Goal: Register for event/course

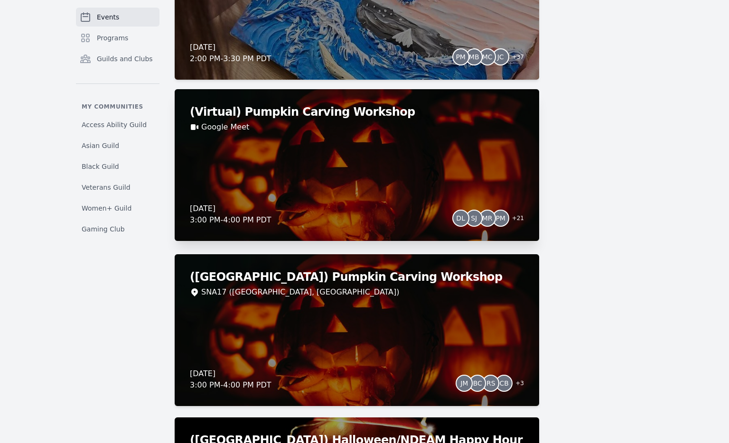
scroll to position [1959, 0]
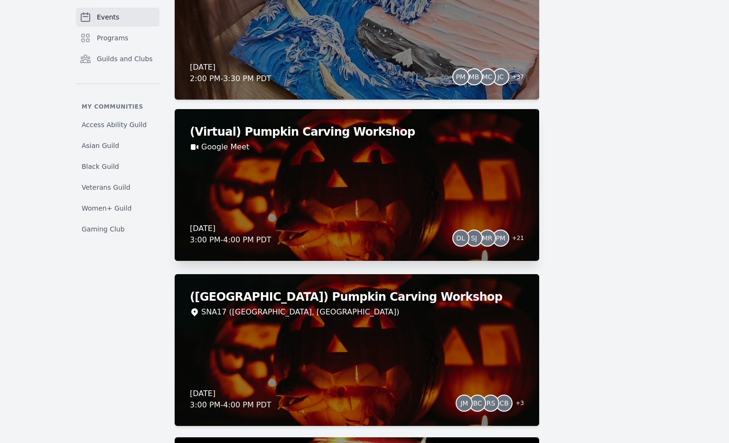
click at [370, 225] on div "Thursday, October 23, 2025 3:00 PM - 4:00 PM PDT DL SJ MR PM + 21" at bounding box center [357, 234] width 334 height 23
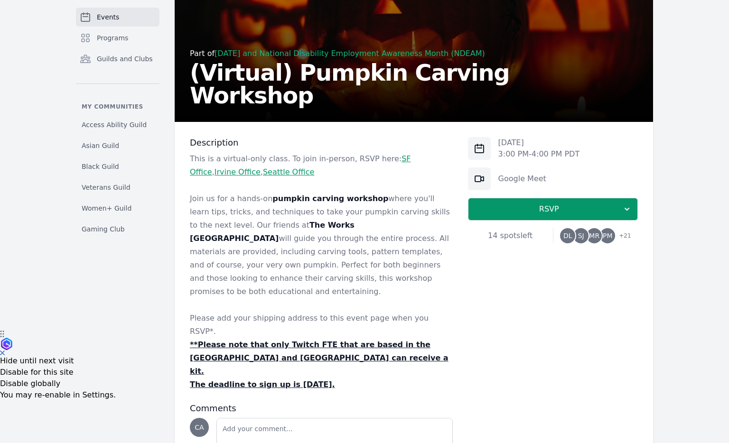
scroll to position [113, 0]
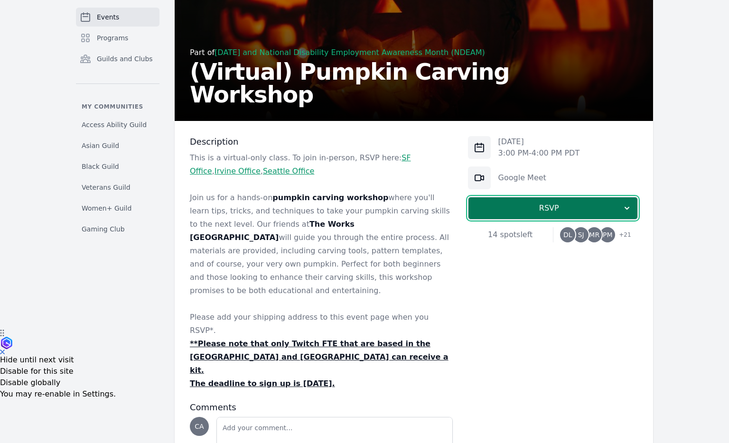
click at [523, 214] on button "RSVP" at bounding box center [553, 208] width 170 height 23
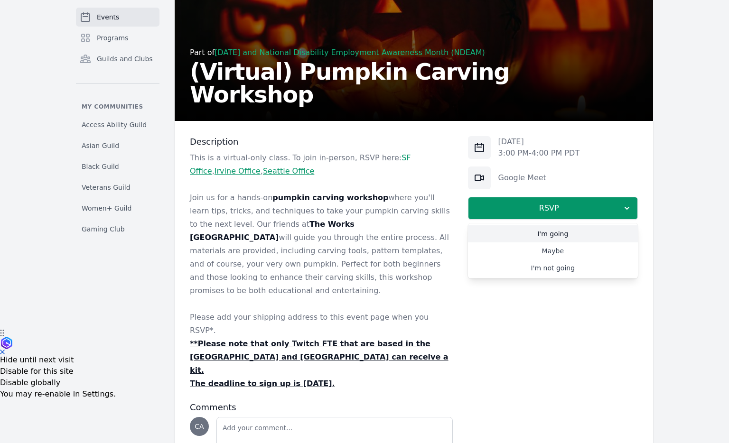
click at [528, 237] on link "I'm going" at bounding box center [553, 233] width 170 height 17
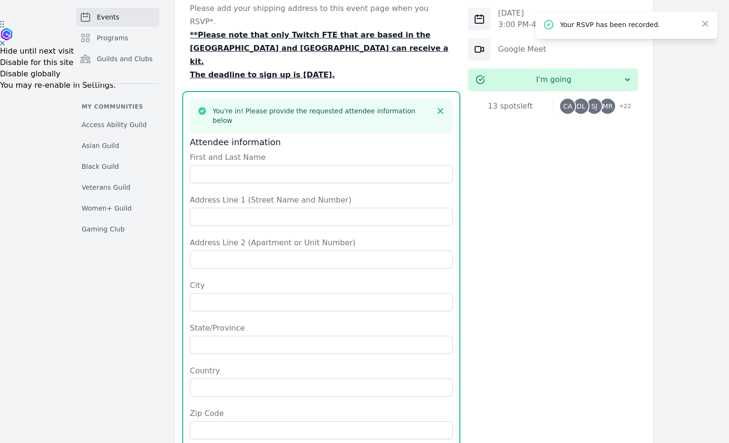
scroll to position [372, 0]
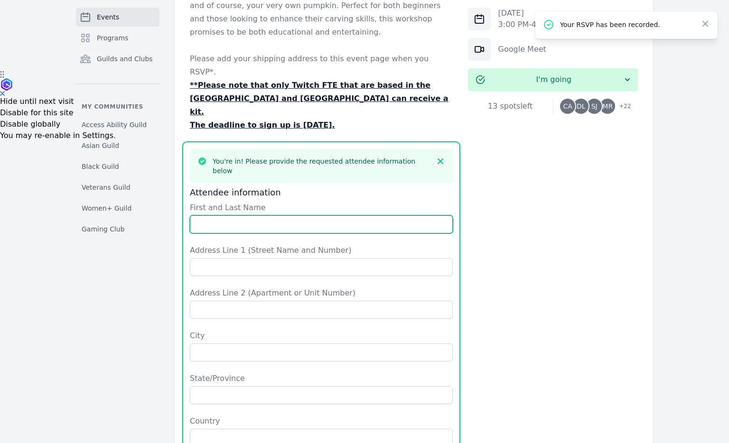
click at [275, 215] on input "First and Last Name" at bounding box center [321, 224] width 263 height 18
type input "Chris Adoretti"
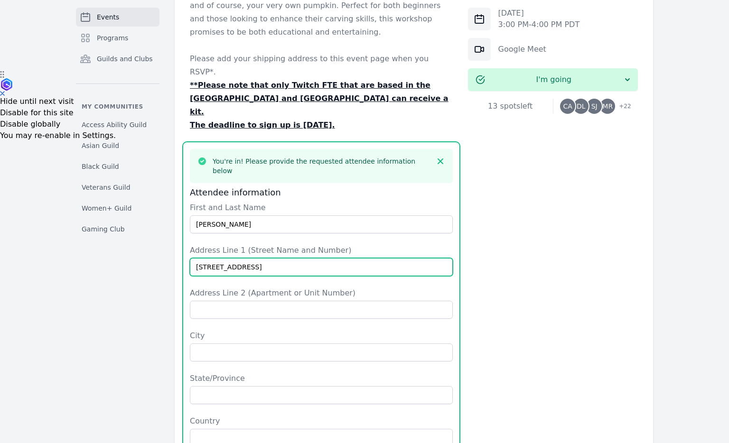
type input "937 39th St"
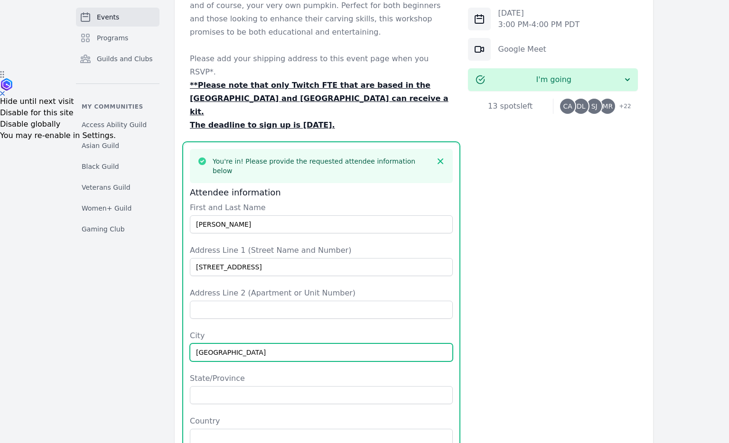
type input "Oakland"
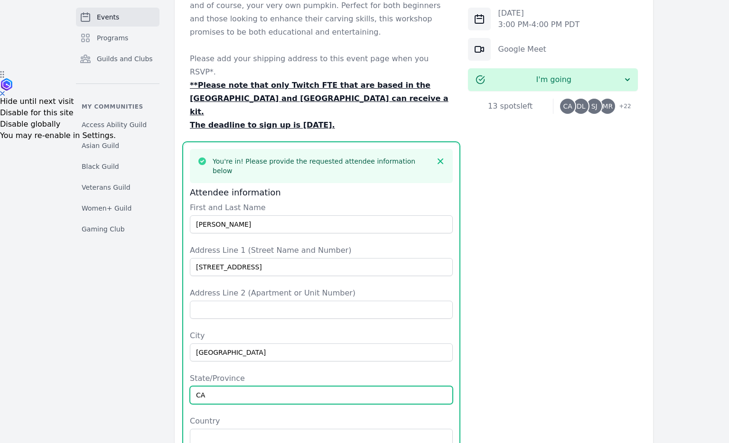
type input "CA"
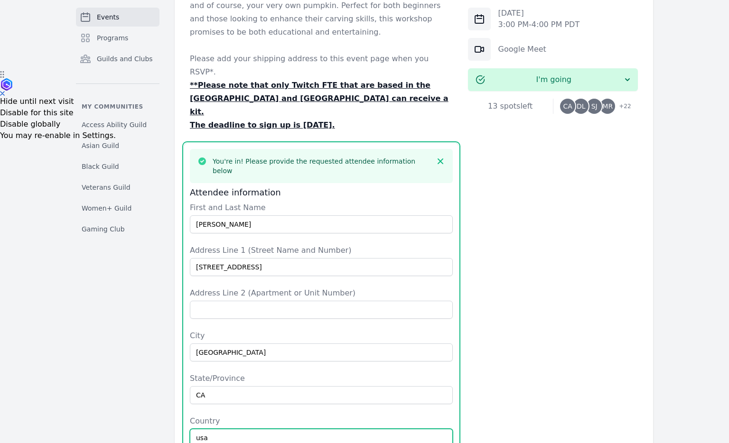
type input "usa"
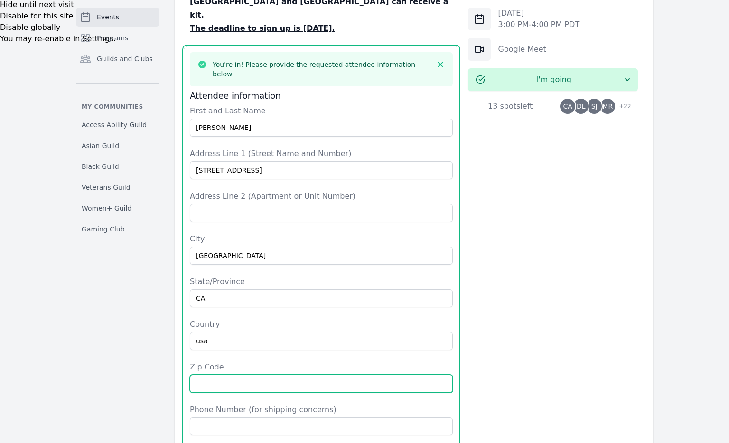
scroll to position [478, 0]
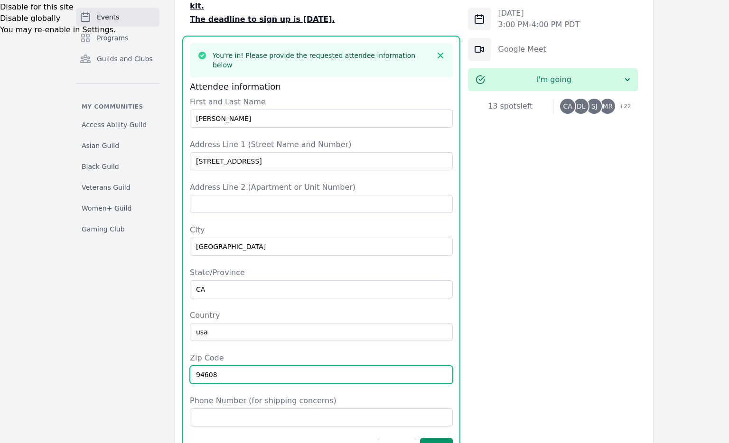
type input "94608"
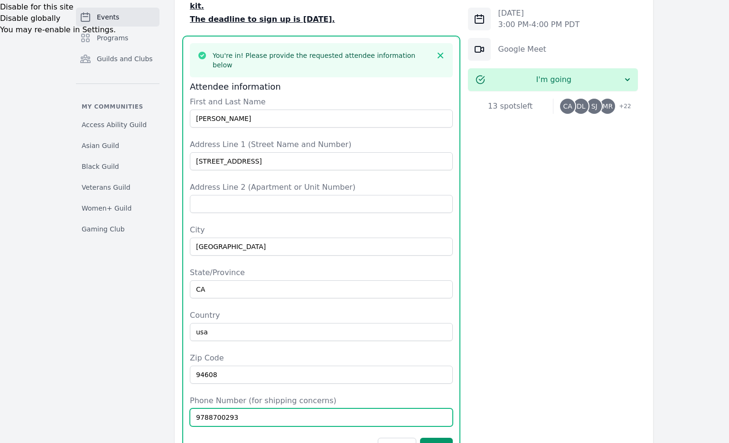
scroll to position [574, 0]
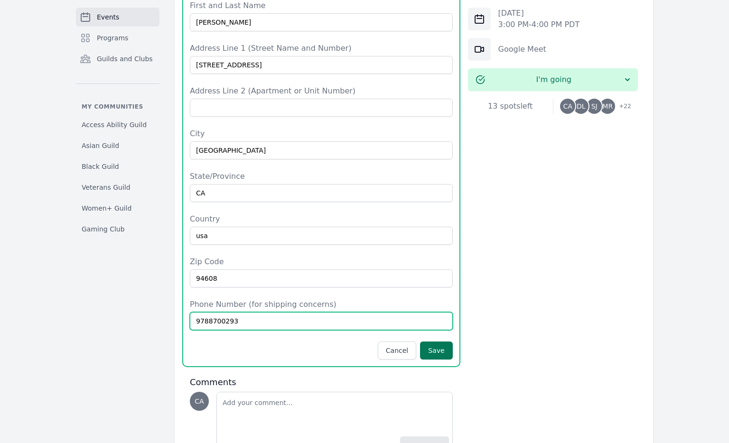
type input "9788700293"
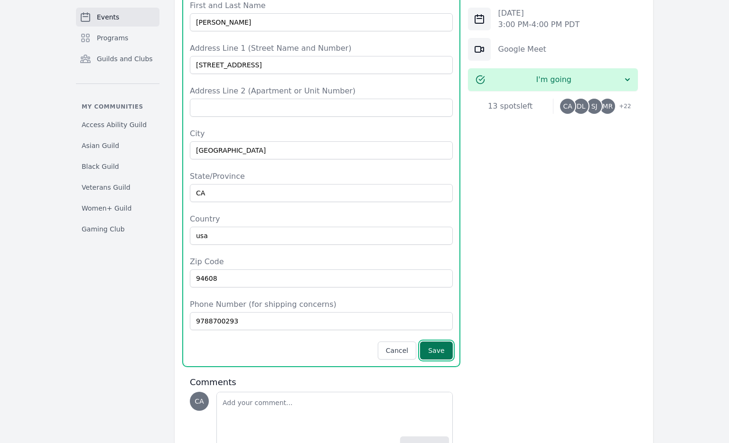
click at [439, 342] on button "Save" at bounding box center [436, 351] width 32 height 18
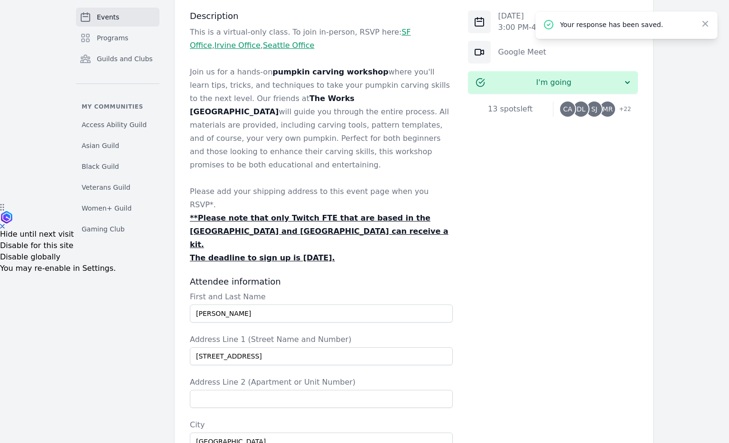
scroll to position [121, 0]
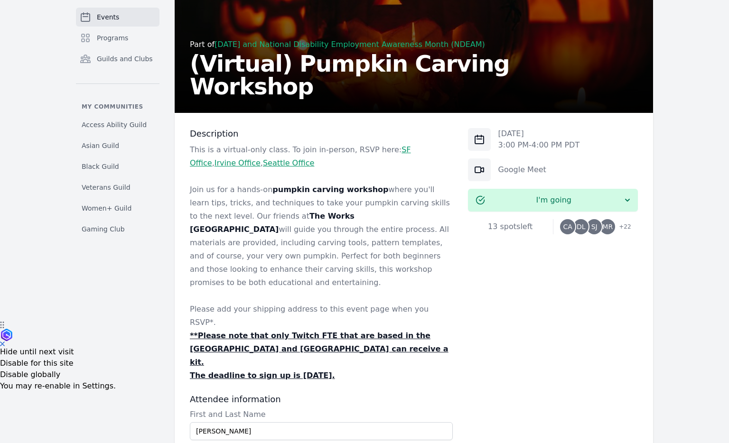
scroll to position [137, 0]
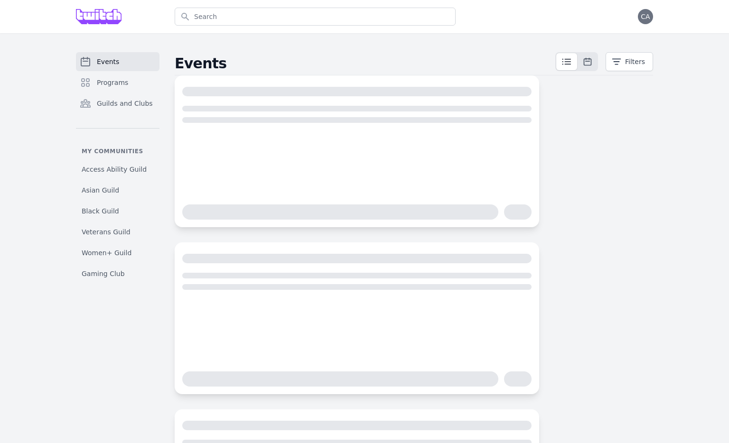
scroll to position [137, 0]
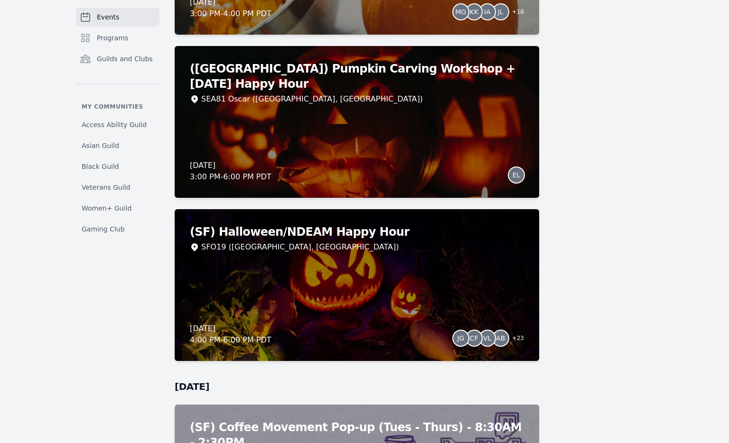
scroll to position [3840, 0]
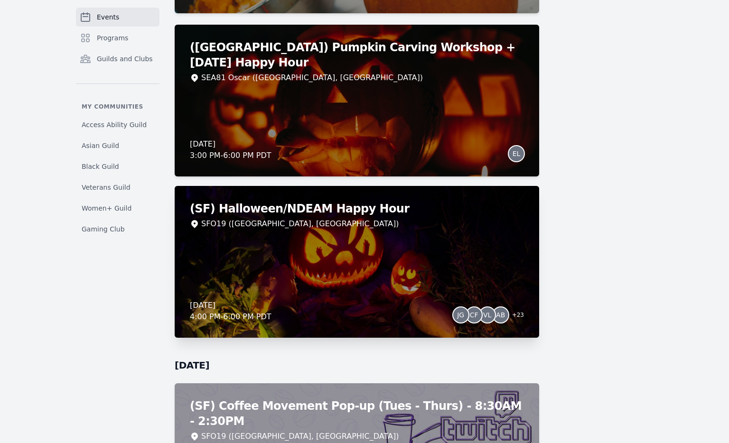
click at [369, 254] on div "(SF) Halloween/NDEAM Happy Hour SFO19 (San Francisco, CA) Thursday, October 30,…" at bounding box center [357, 262] width 364 height 152
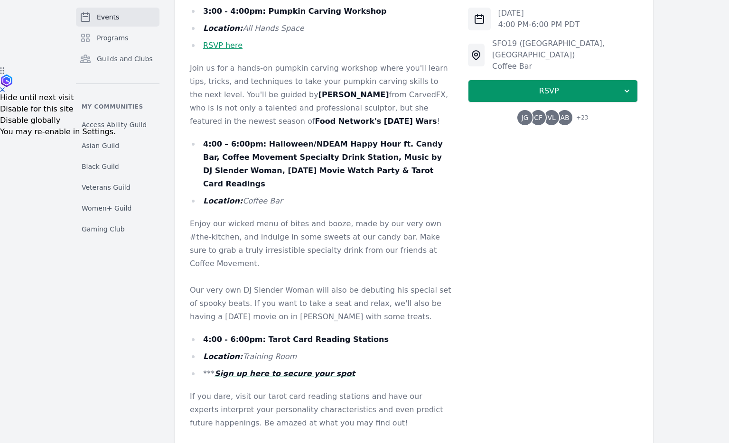
scroll to position [378, 0]
